Goal: Navigation & Orientation: Find specific page/section

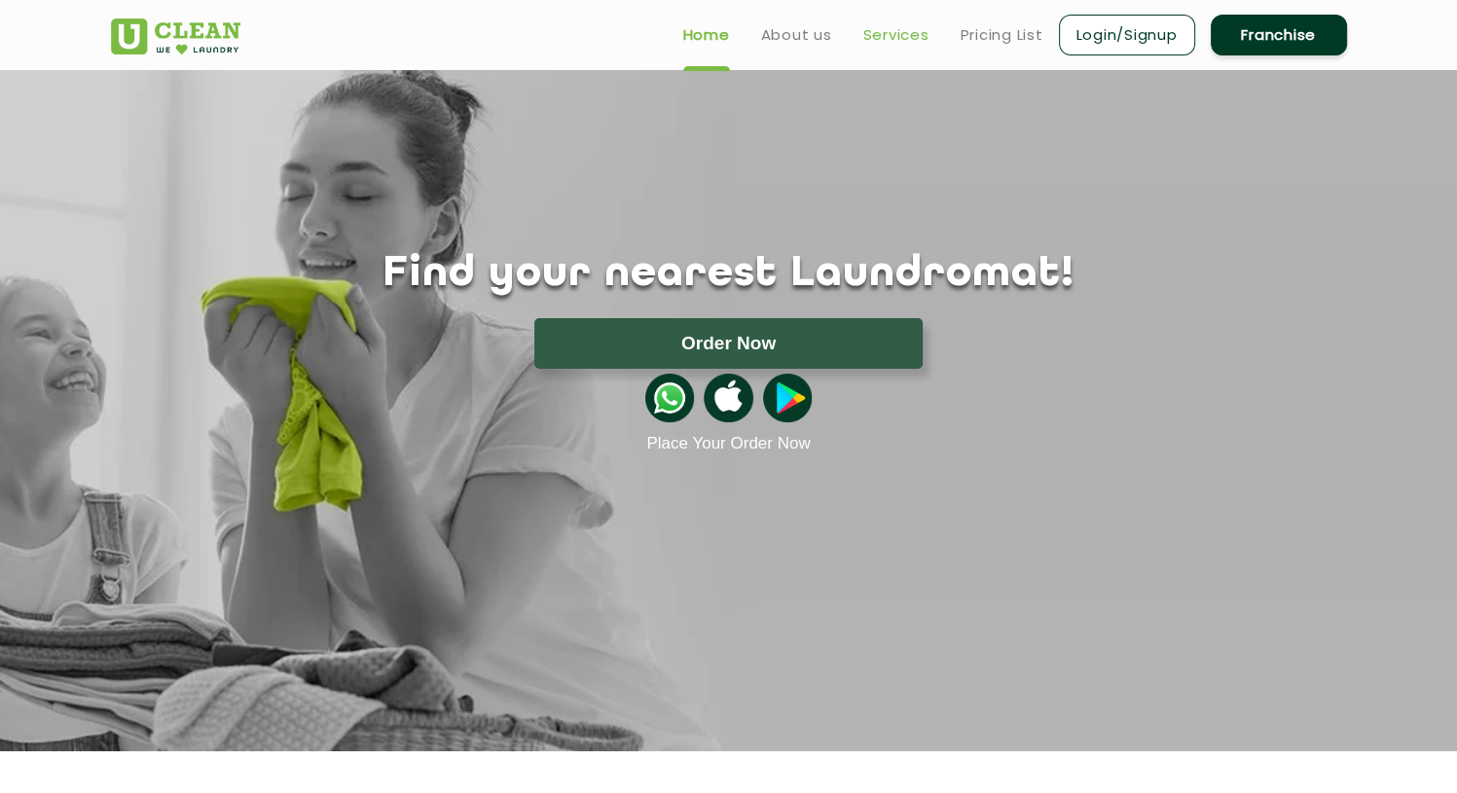
click at [883, 30] on link "Services" at bounding box center [896, 34] width 66 height 23
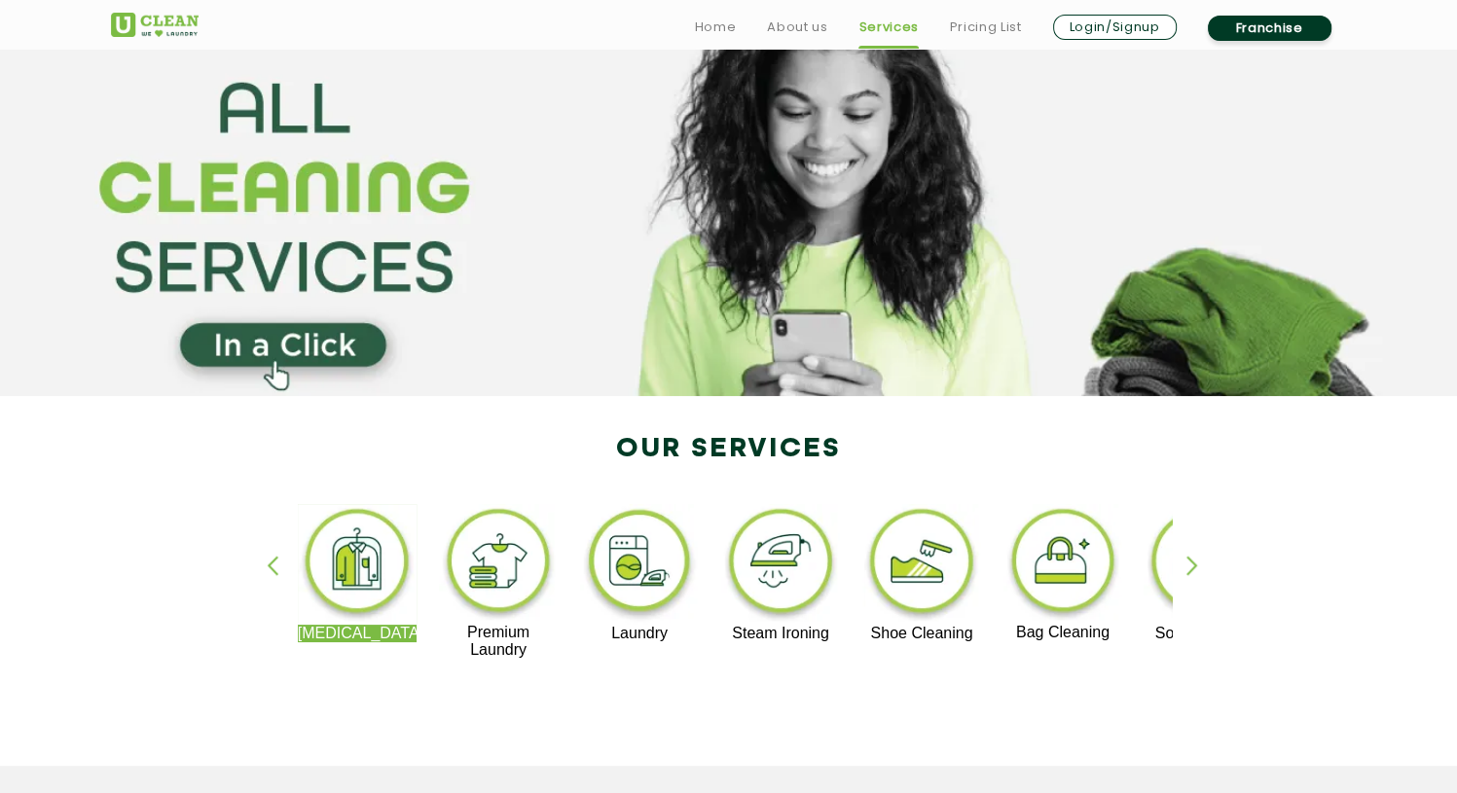
scroll to position [97, 0]
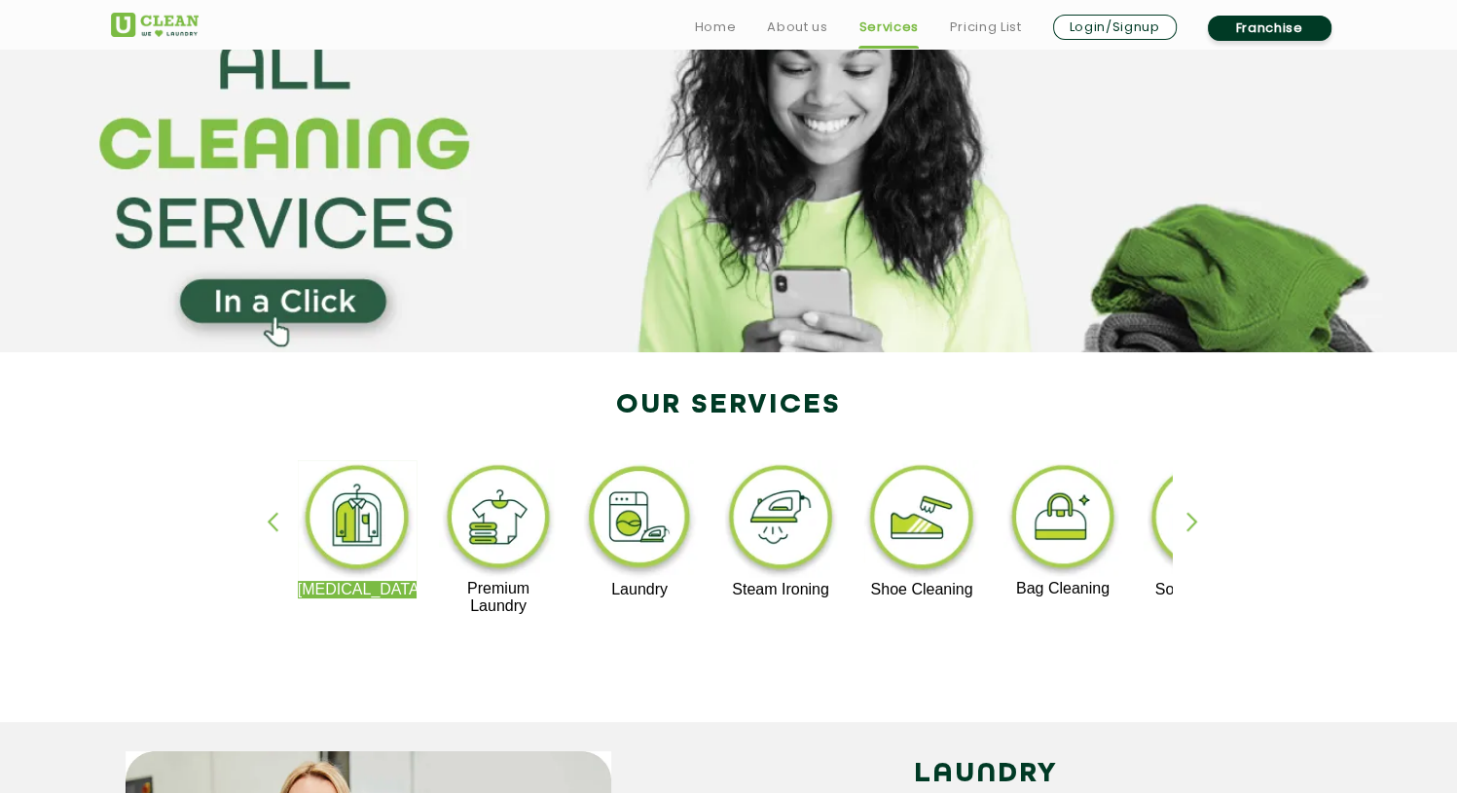
click at [1195, 519] on div "button" at bounding box center [1201, 539] width 29 height 54
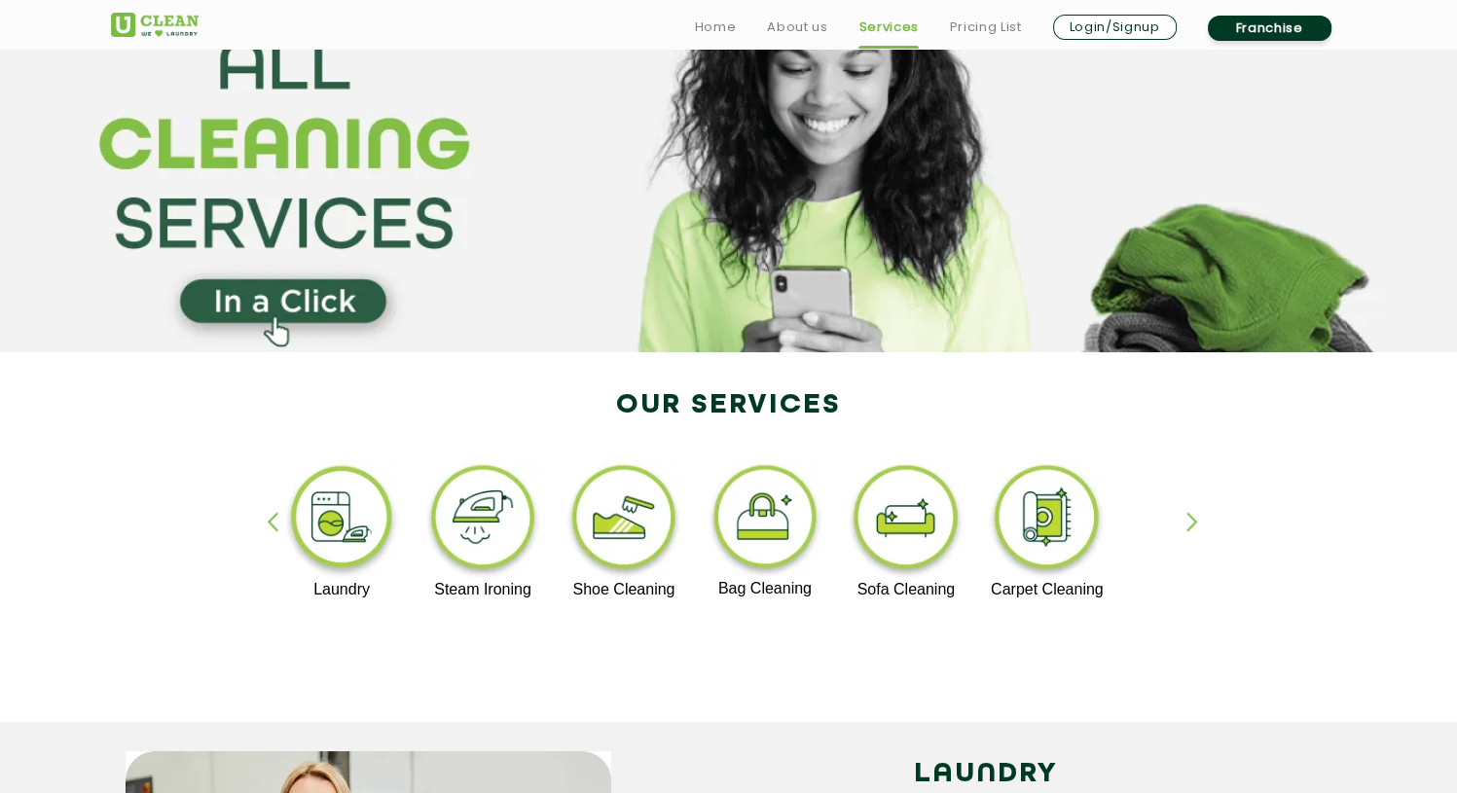
click at [270, 533] on div "button" at bounding box center [281, 539] width 29 height 54
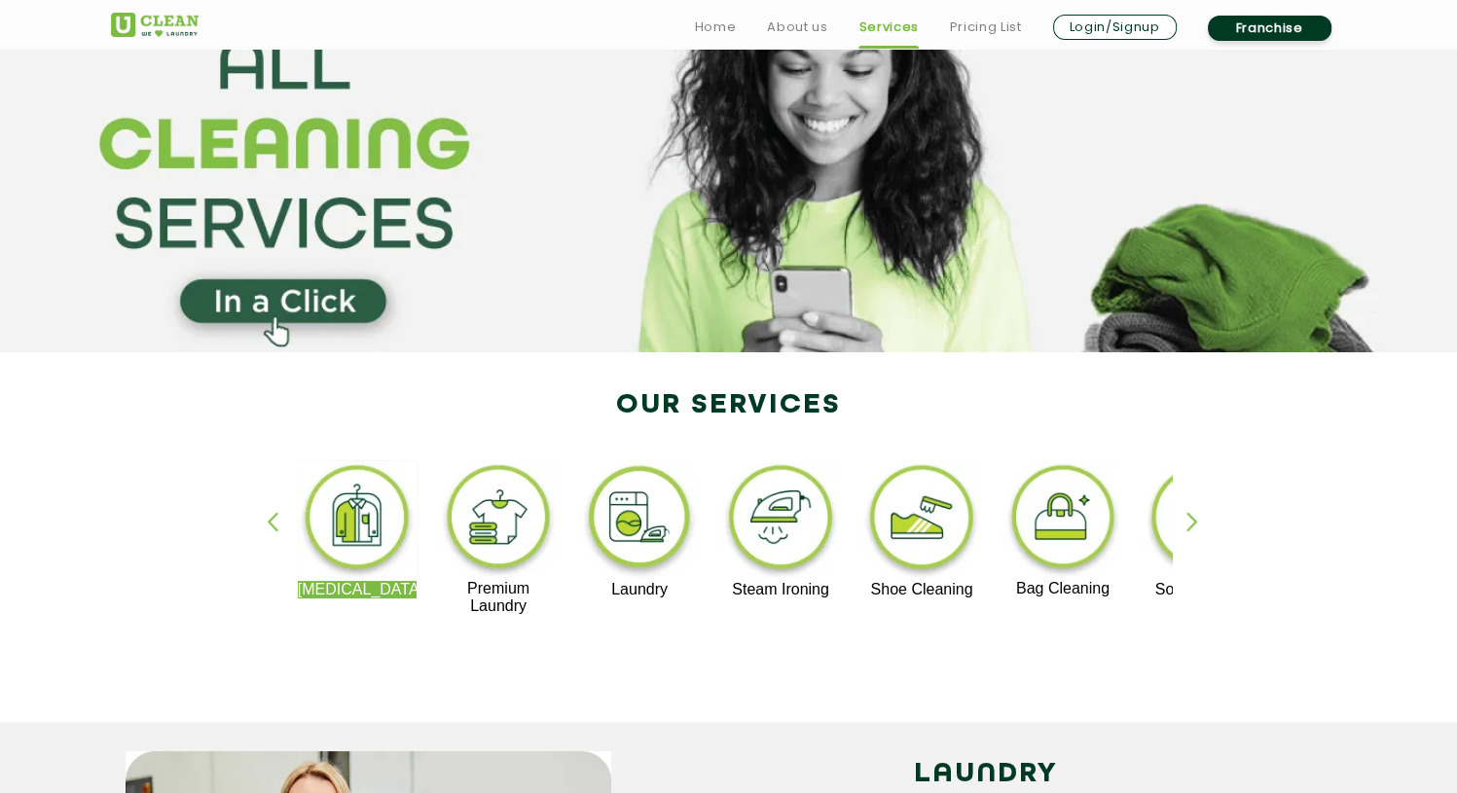
click at [1188, 522] on div "button" at bounding box center [1201, 539] width 29 height 54
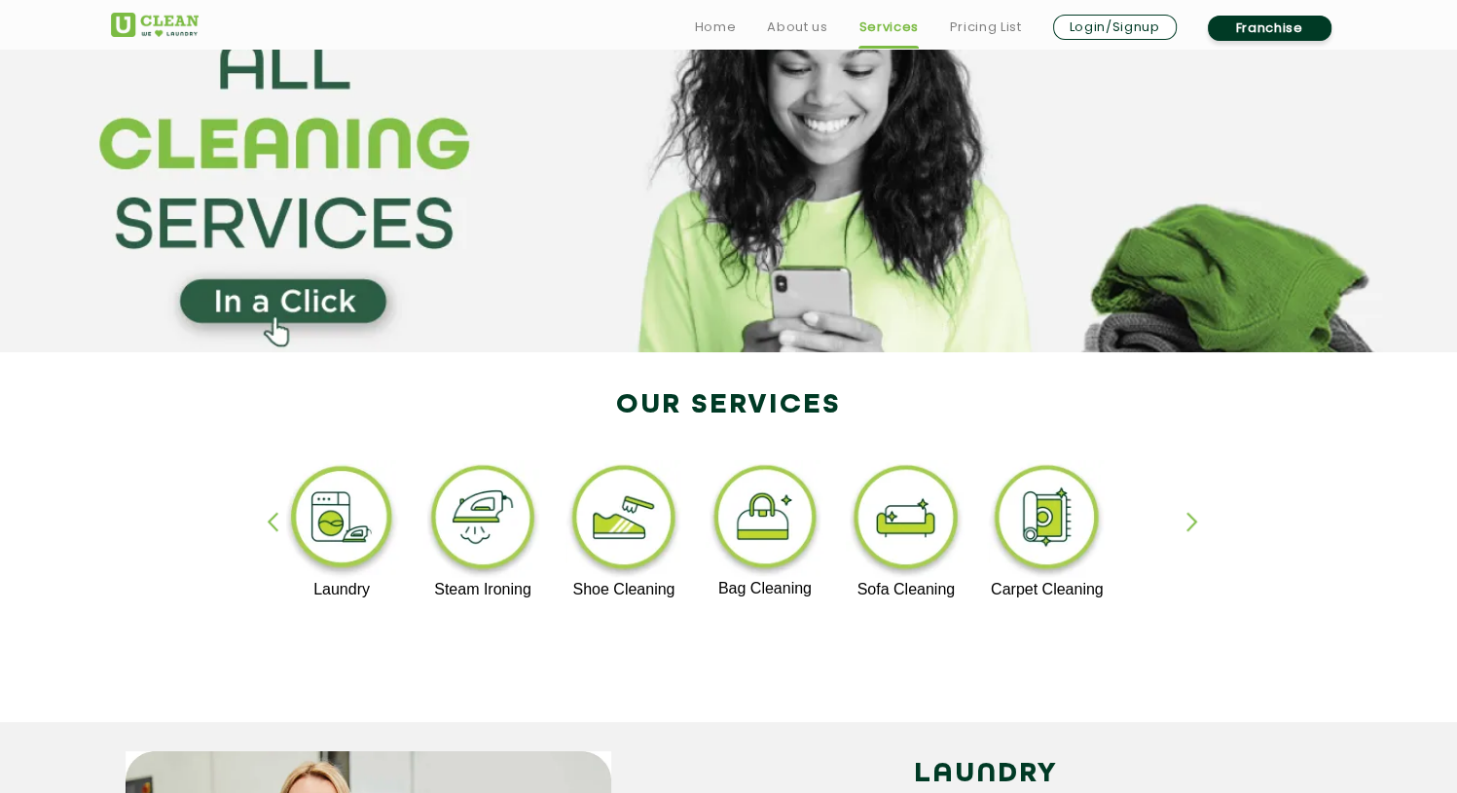
click at [265, 525] on div "[MEDICAL_DATA] Premium Laundry Laundry Steam Ironing Shoe Cleaning Bag Cleaning…" at bounding box center [729, 547] width 1266 height 350
click at [284, 517] on div "button" at bounding box center [281, 539] width 29 height 54
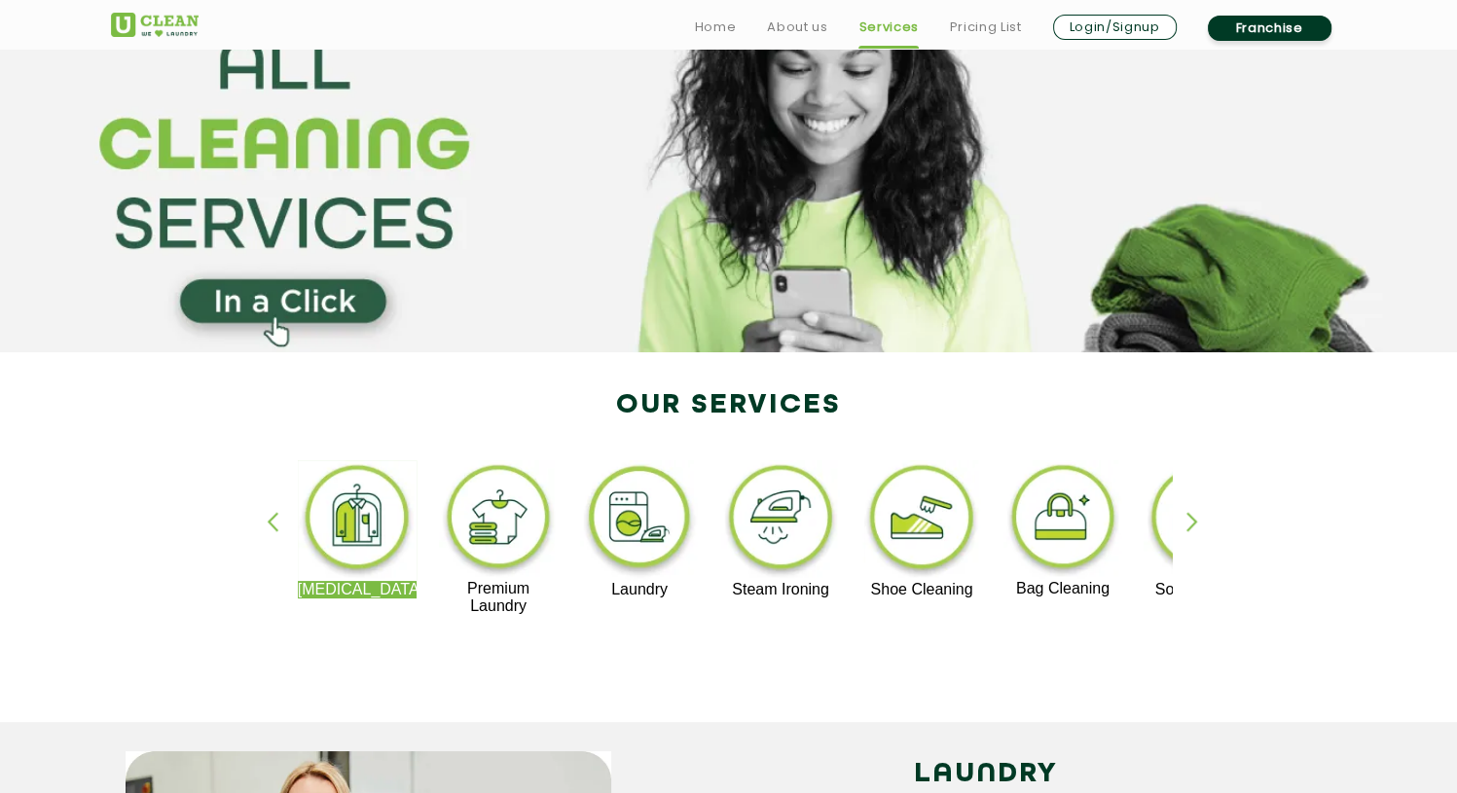
click at [1192, 523] on div "button" at bounding box center [1201, 539] width 29 height 54
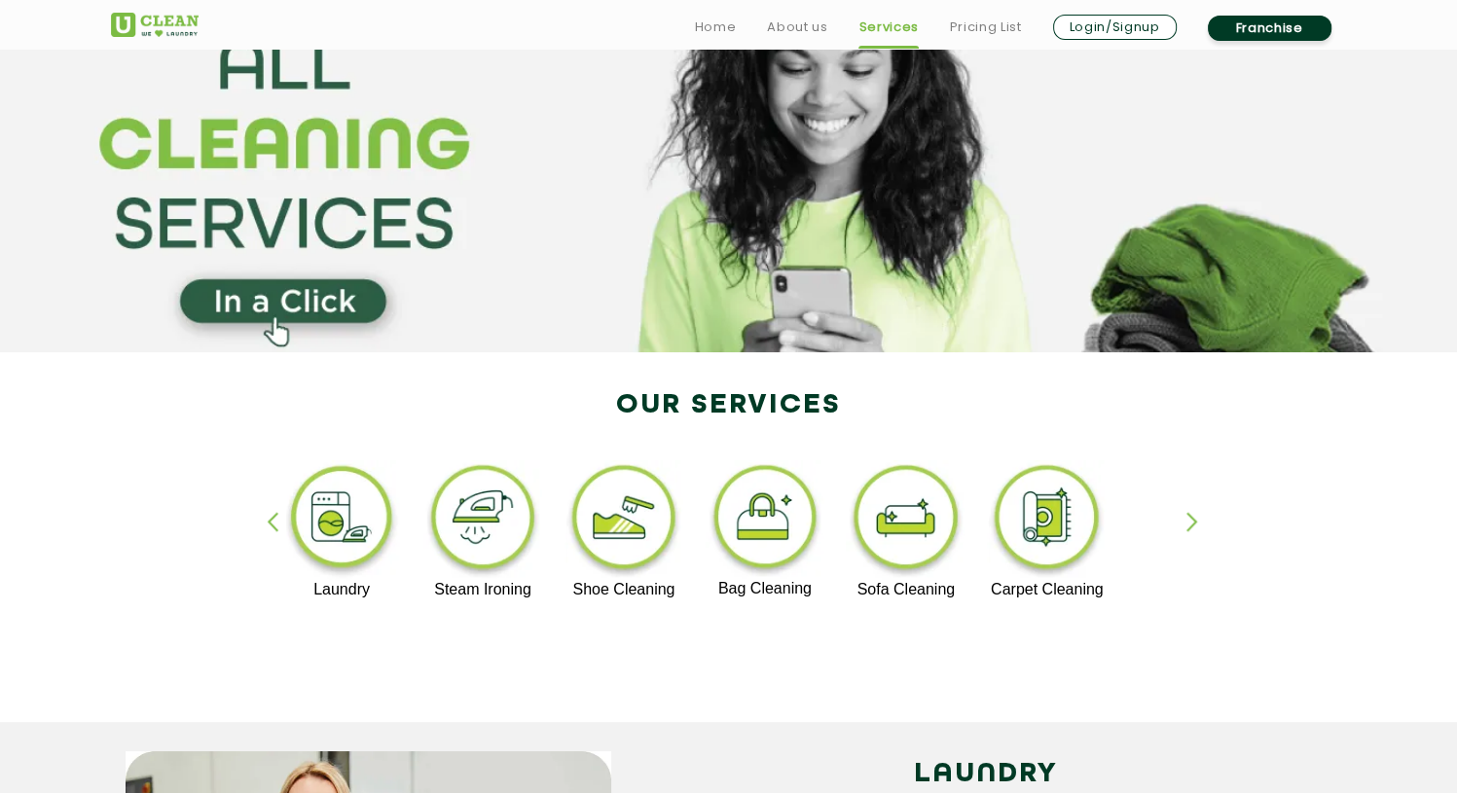
click at [1192, 523] on div "button" at bounding box center [1201, 539] width 29 height 54
